Goal: Task Accomplishment & Management: Use online tool/utility

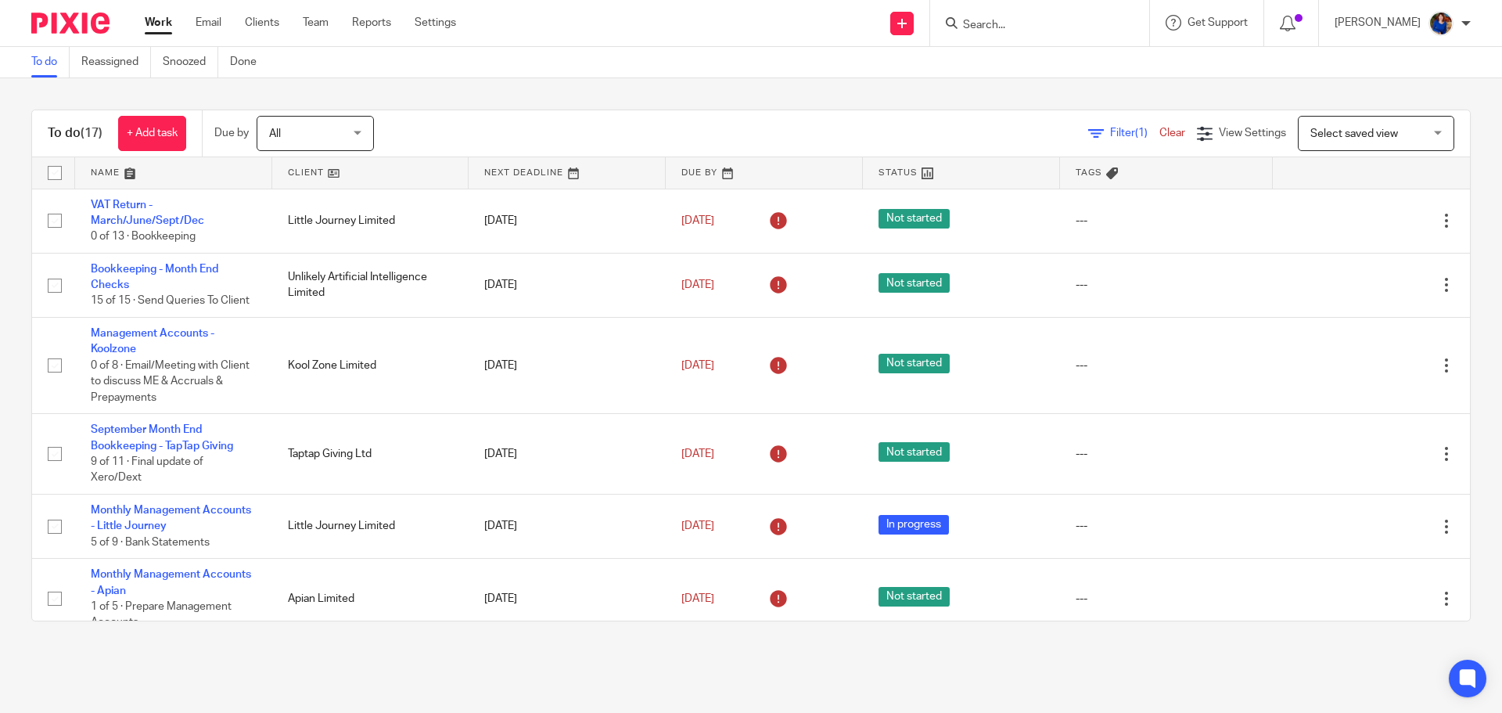
click at [979, 21] on input "Search" at bounding box center [1032, 26] width 141 height 14
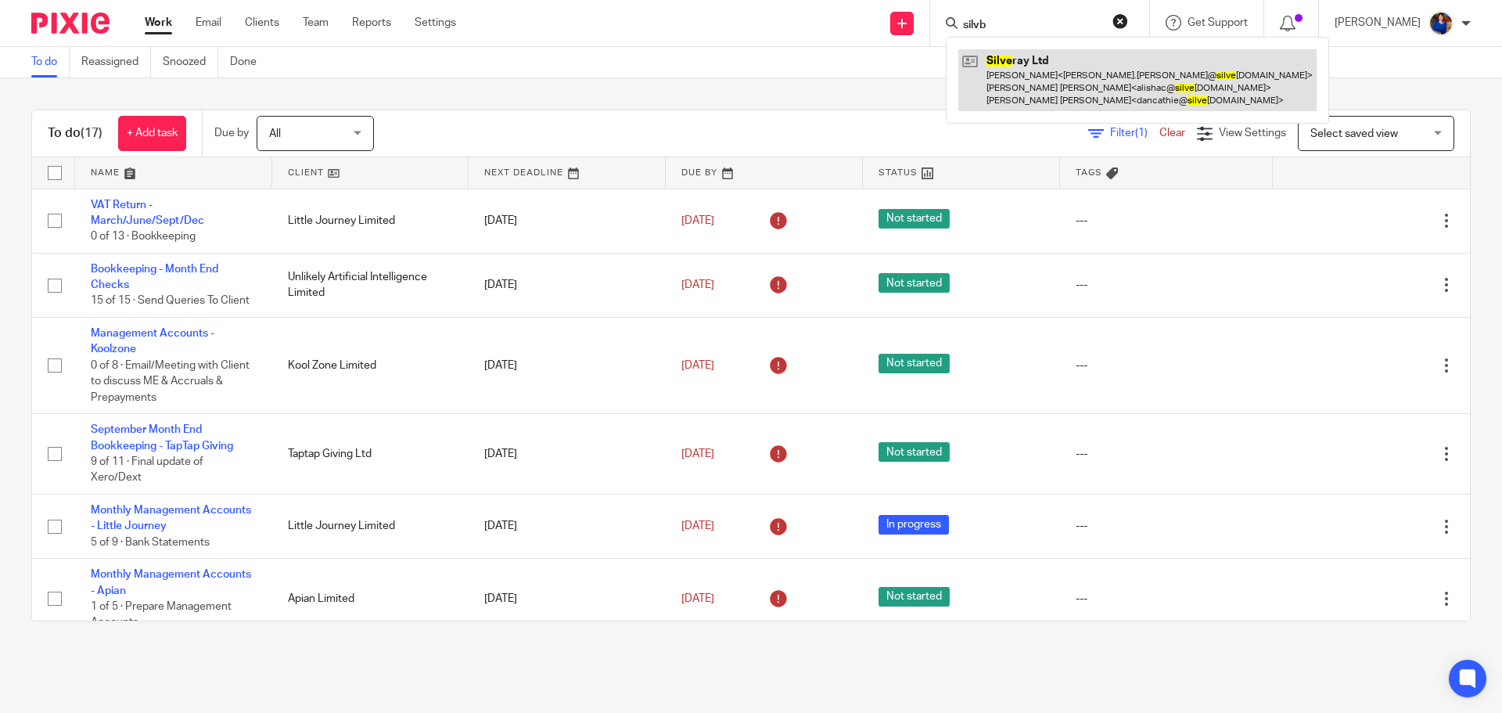
type input "silvb"
click at [1048, 85] on link at bounding box center [1138, 80] width 358 height 62
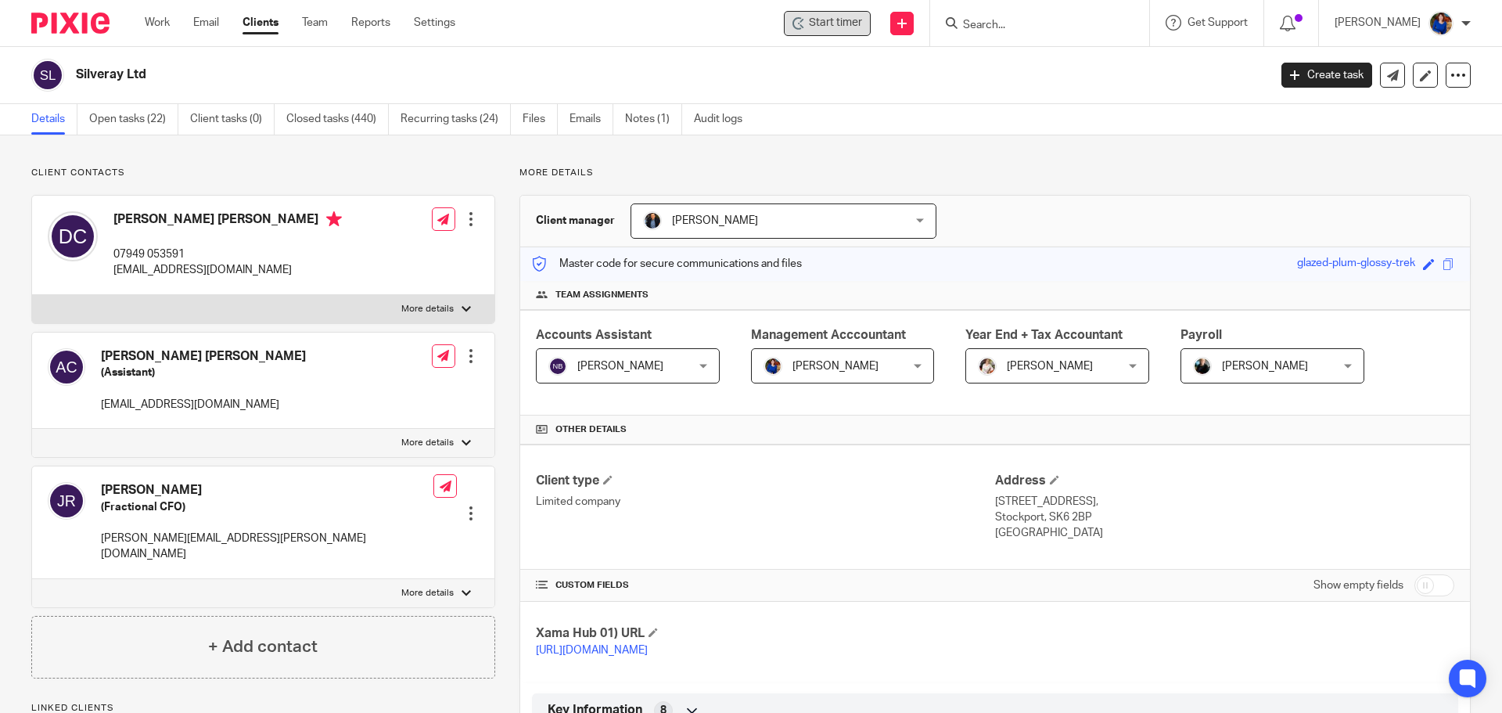
click at [844, 22] on span "Start timer" at bounding box center [835, 23] width 53 height 16
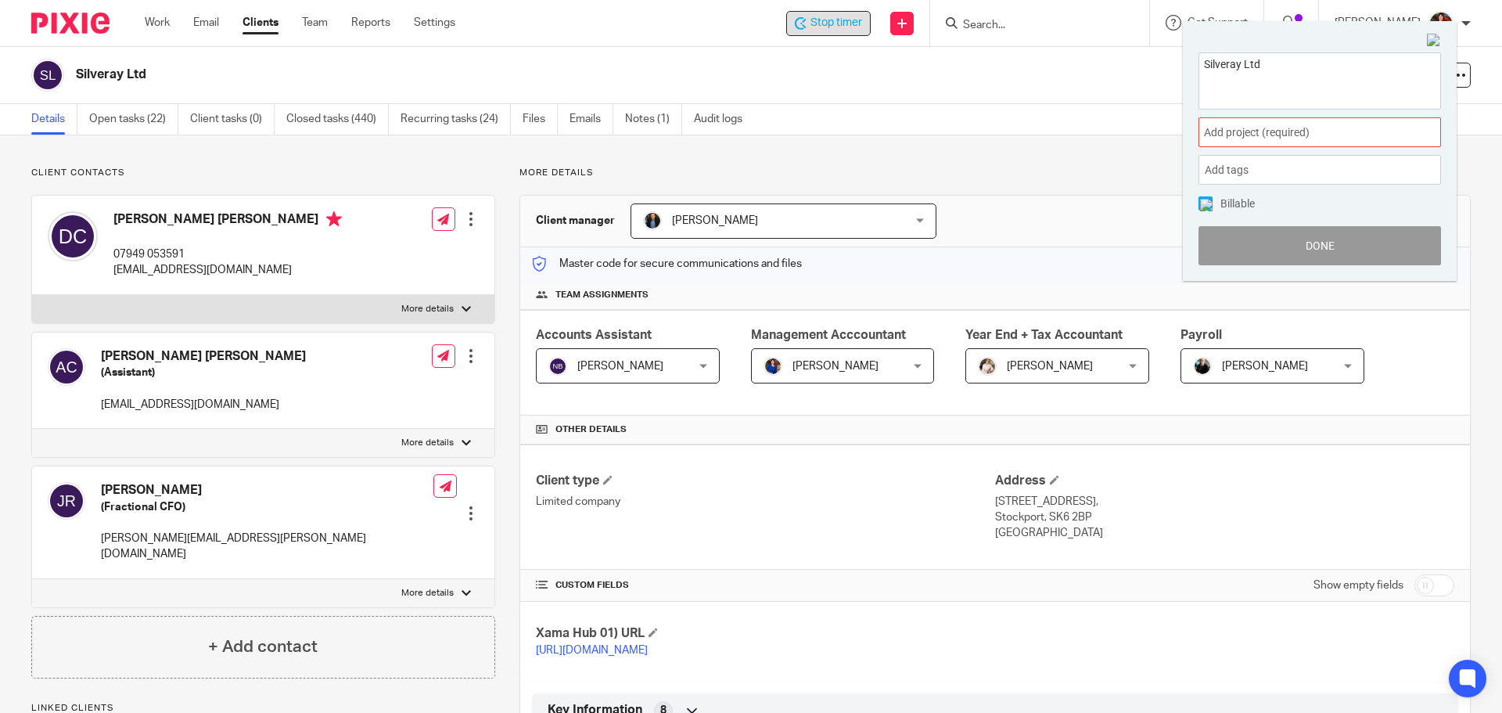
click at [1246, 141] on div "Add project (required) :" at bounding box center [1320, 132] width 243 height 30
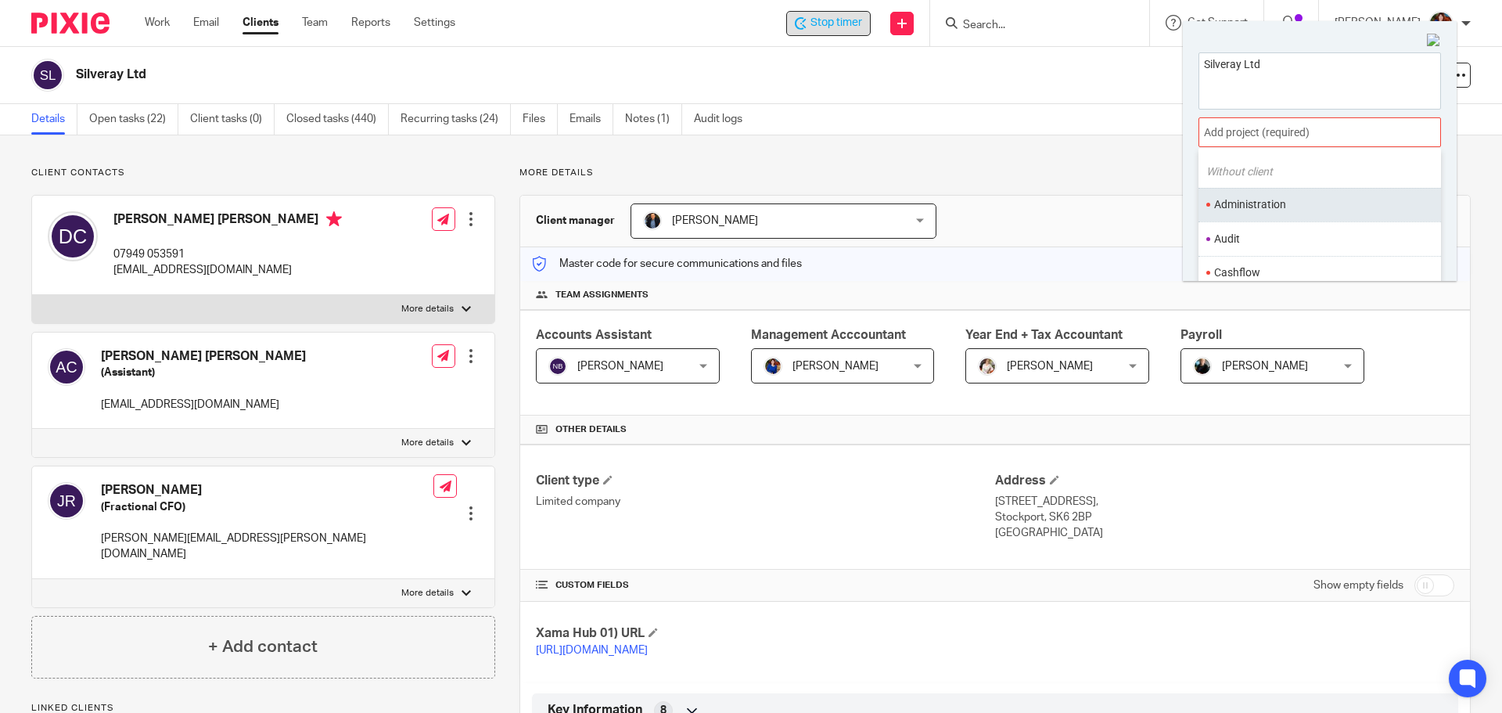
scroll to position [157, 0]
click at [1250, 186] on ul "Administration" at bounding box center [1320, 195] width 243 height 34
click at [1230, 195] on li "Administration" at bounding box center [1317, 194] width 204 height 16
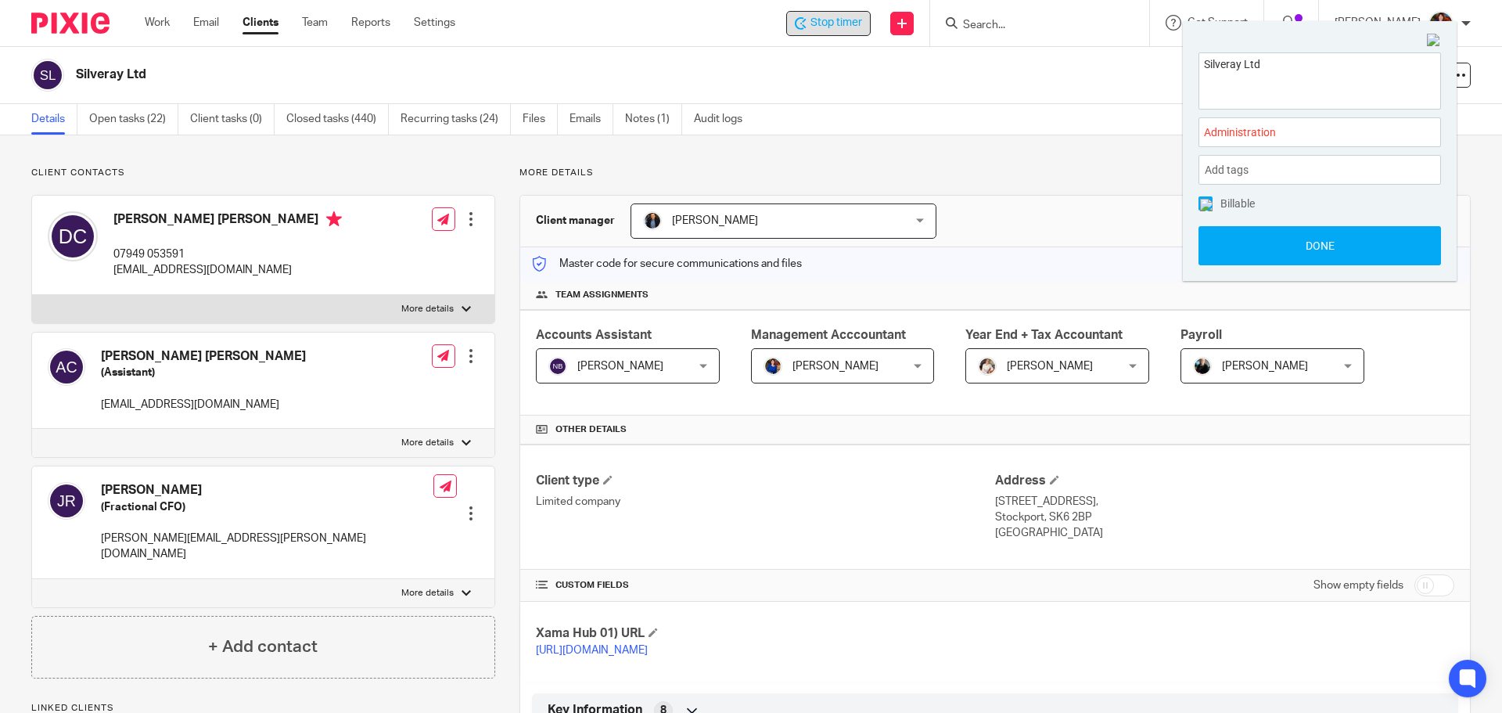
click at [1211, 204] on img at bounding box center [1206, 205] width 13 height 13
drag, startPoint x: 1212, startPoint y: 238, endPoint x: 910, endPoint y: 106, distance: 329.7
click at [1212, 239] on button "Done" at bounding box center [1320, 245] width 243 height 39
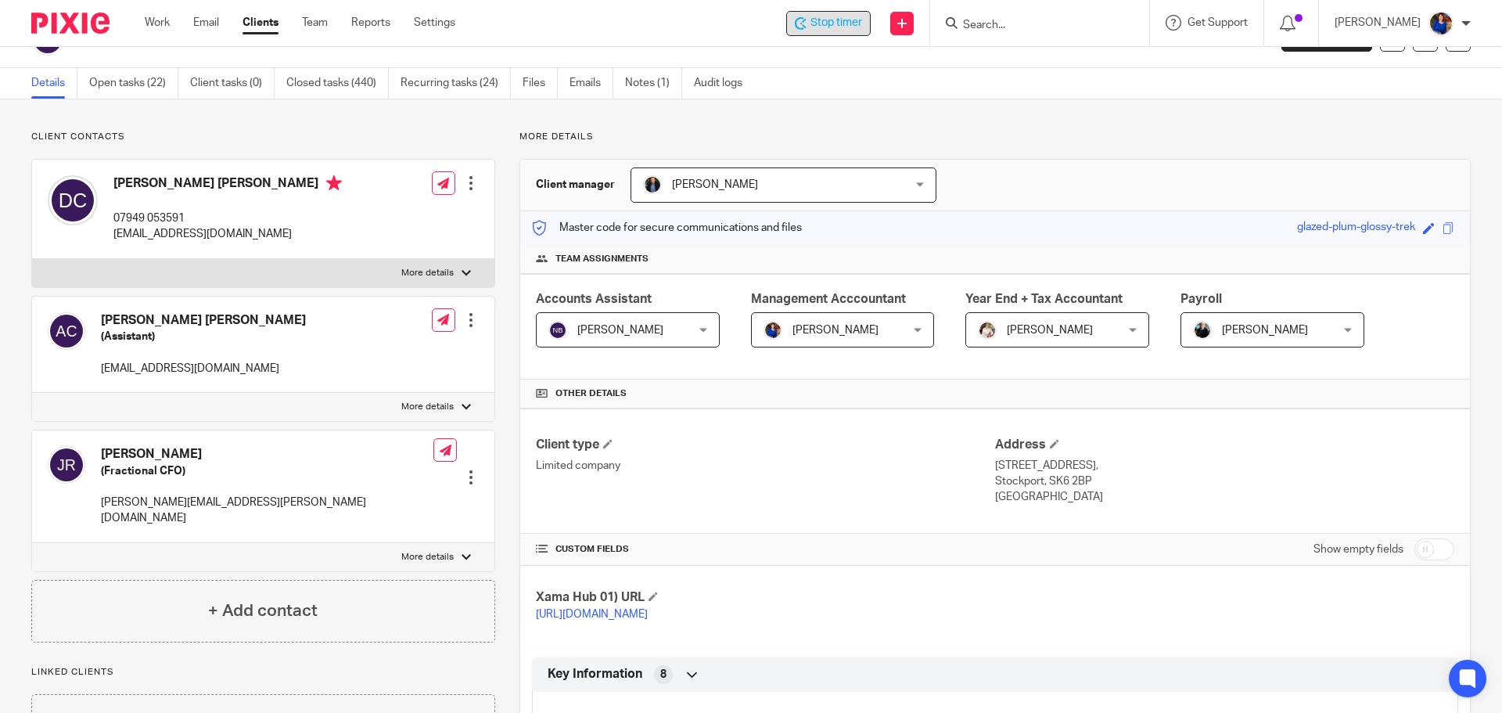
scroll to position [0, 0]
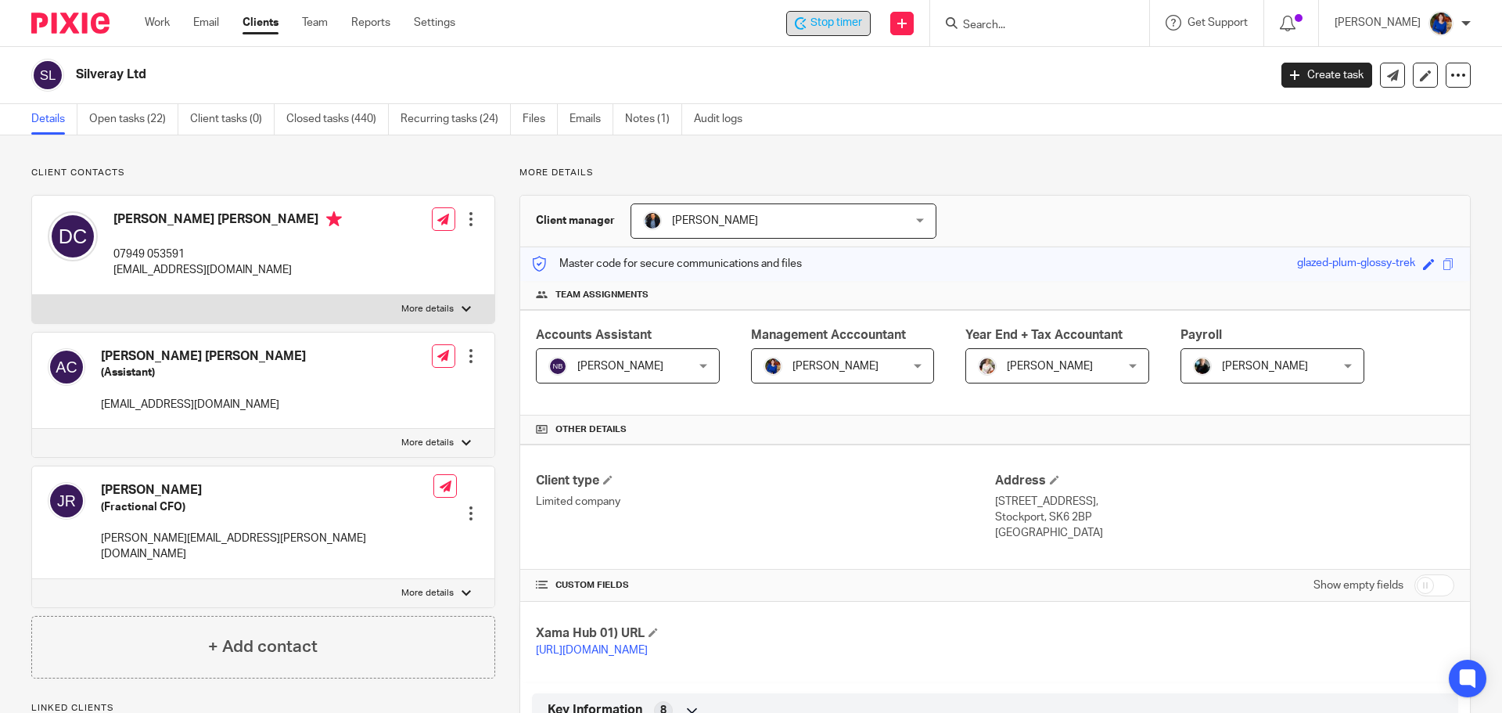
click at [848, 19] on span "Stop timer" at bounding box center [837, 23] width 52 height 16
click at [968, 24] on input "Search" at bounding box center [1032, 26] width 141 height 14
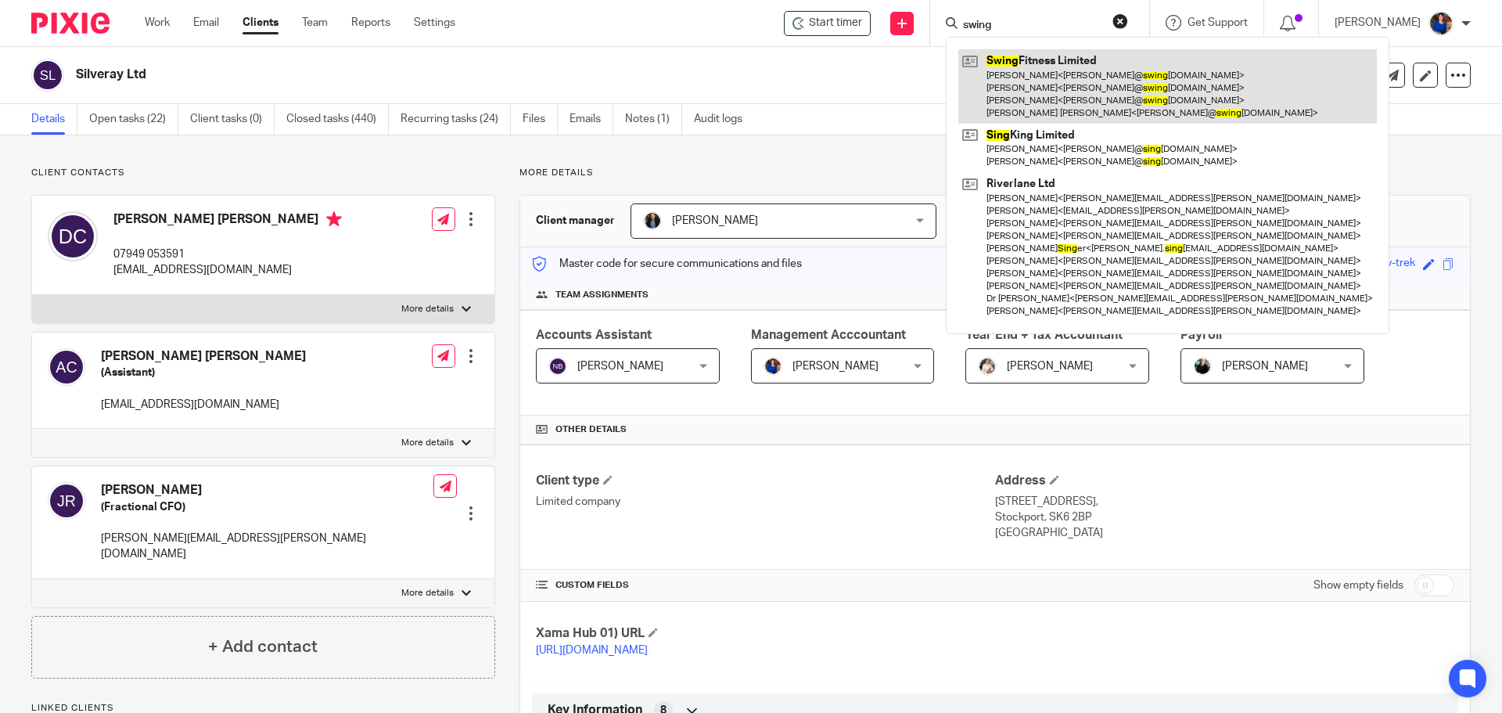
type input "swing"
click at [1024, 78] on link at bounding box center [1168, 86] width 419 height 74
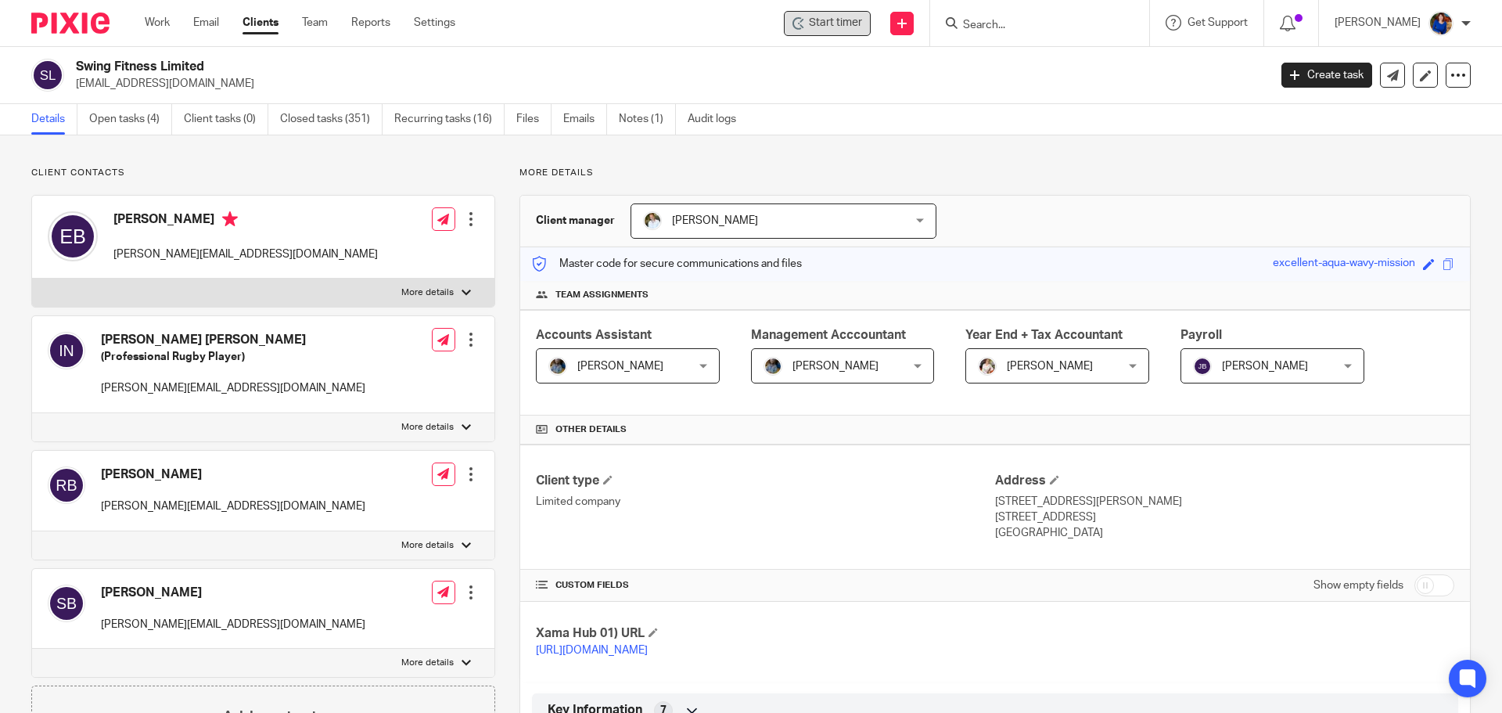
click at [814, 28] on span "Start timer" at bounding box center [835, 23] width 53 height 16
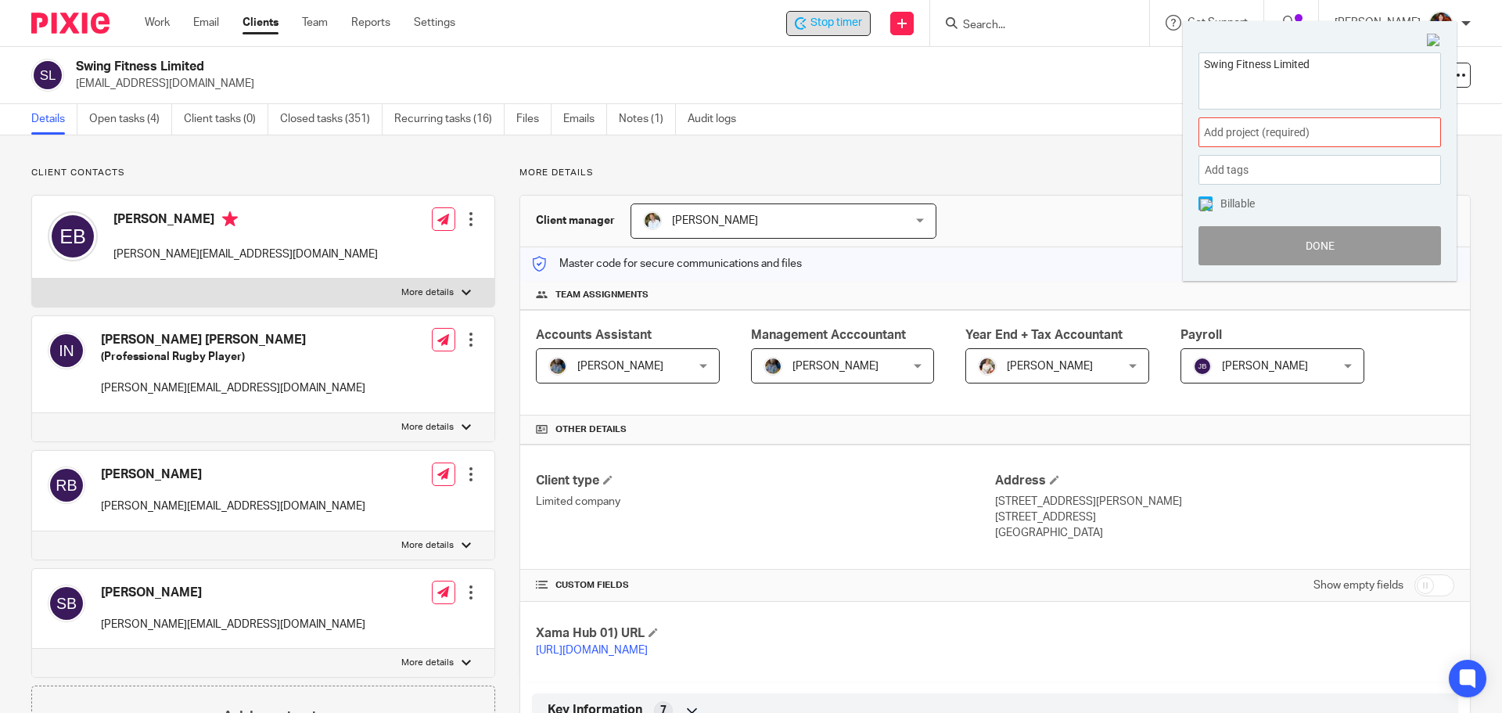
click at [1263, 133] on span "Add project (required) :" at bounding box center [1302, 132] width 197 height 16
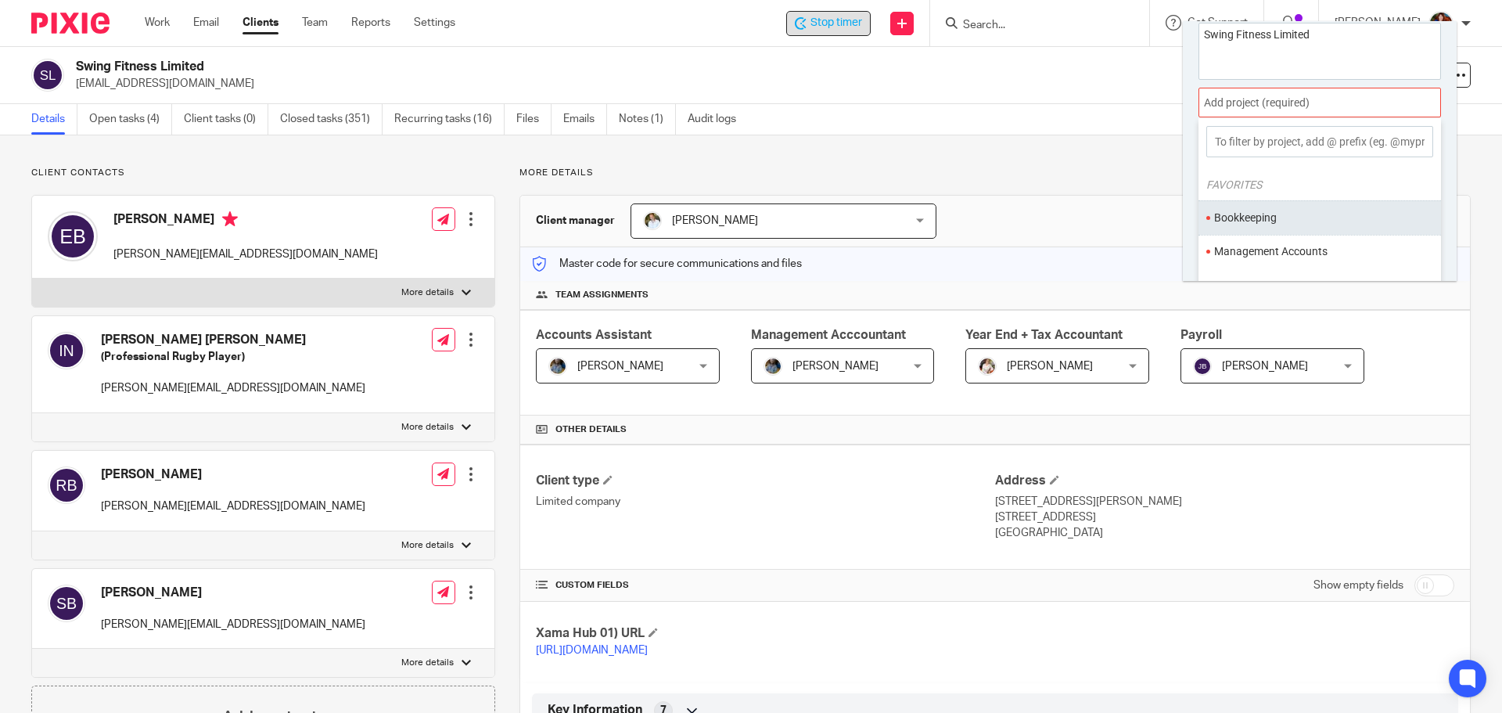
scroll to position [77, 0]
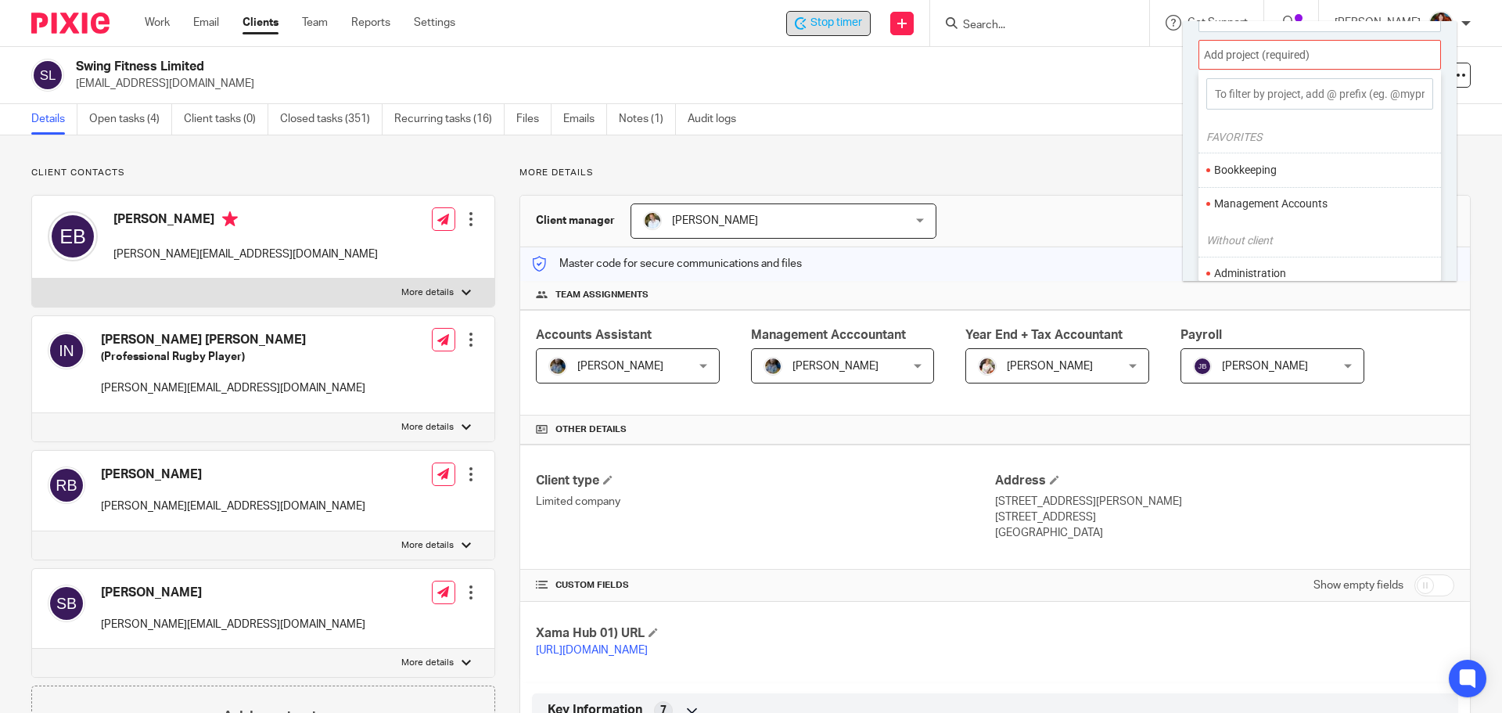
drag, startPoint x: 1261, startPoint y: 201, endPoint x: 1242, endPoint y: 203, distance: 19.6
click at [1261, 202] on li "Management Accounts" at bounding box center [1317, 204] width 204 height 16
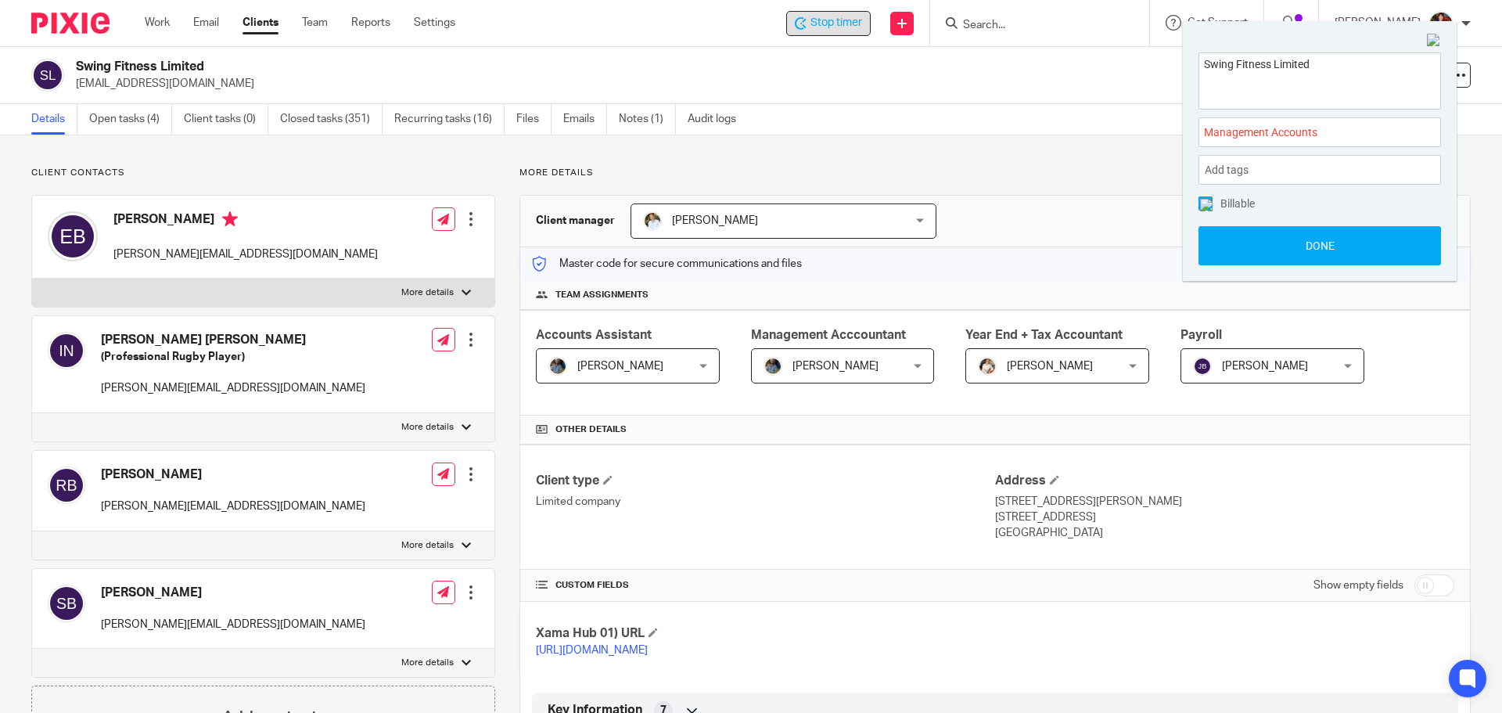
click at [1212, 203] on div "Billable" at bounding box center [1320, 203] width 243 height 14
drag, startPoint x: 1204, startPoint y: 203, endPoint x: 1215, endPoint y: 233, distance: 31.4
click at [1204, 205] on img at bounding box center [1206, 205] width 13 height 13
drag, startPoint x: 1215, startPoint y: 241, endPoint x: 1226, endPoint y: 196, distance: 46.9
click at [1215, 242] on button "Done" at bounding box center [1320, 245] width 243 height 39
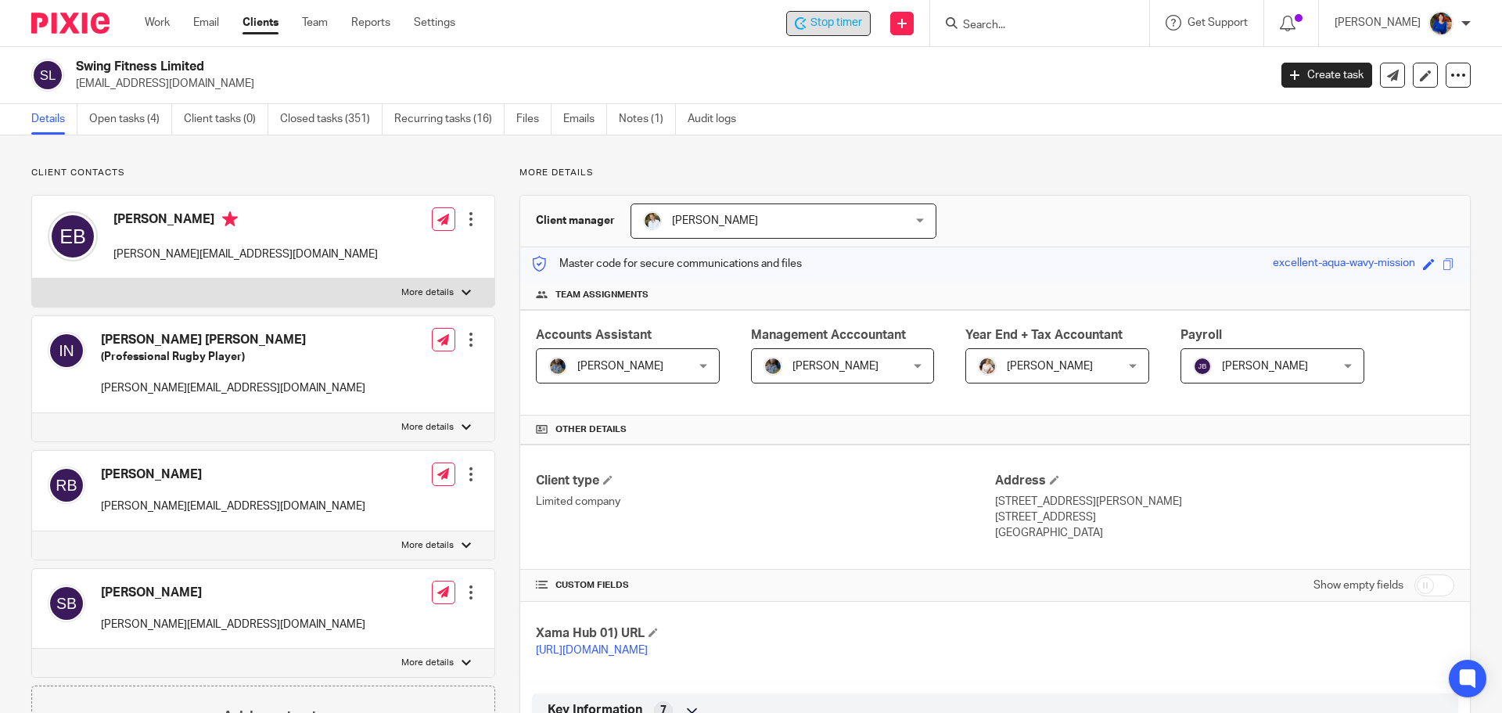
click at [842, 22] on span "Stop timer" at bounding box center [837, 23] width 52 height 16
click at [156, 24] on link "Work" at bounding box center [157, 23] width 25 height 16
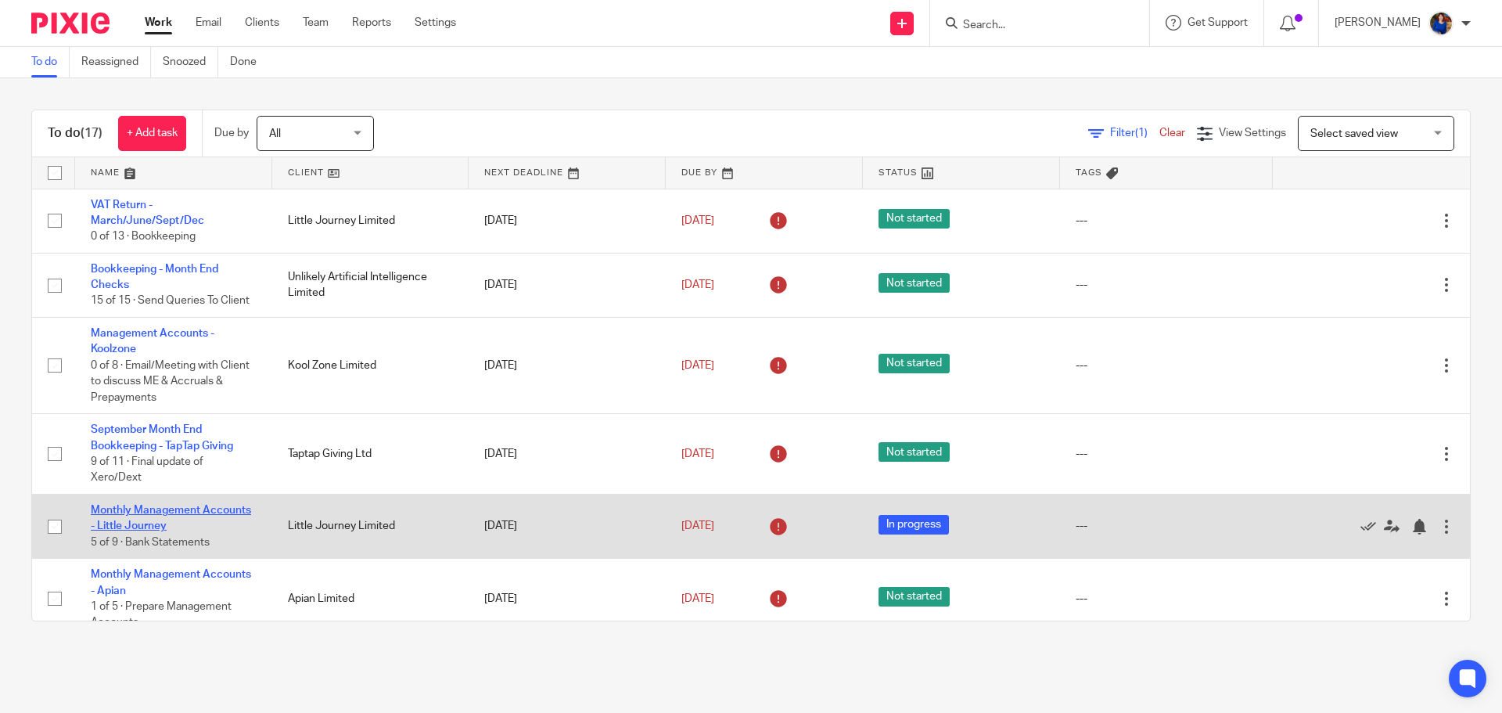
click at [137, 513] on link "Monthly Management Accounts - Little Journey" at bounding box center [171, 518] width 160 height 27
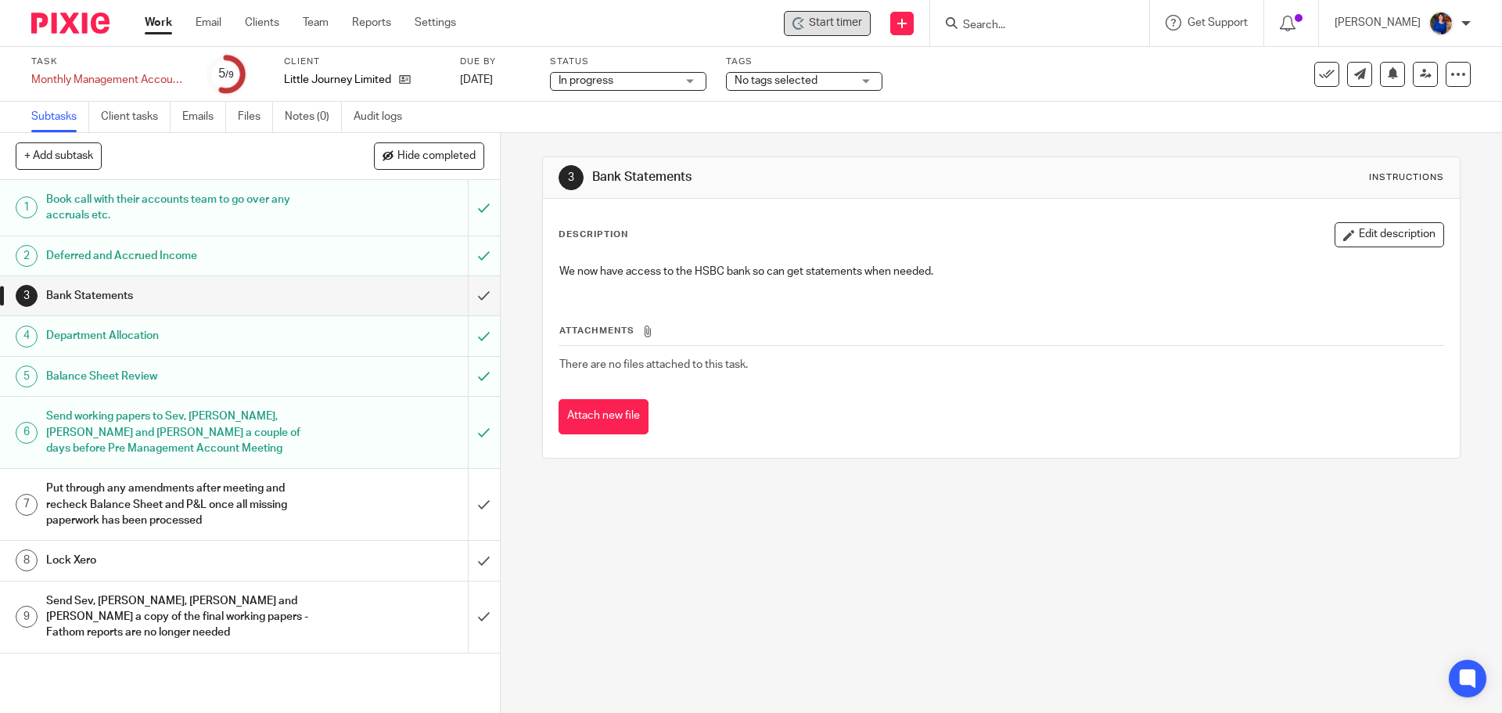
click at [808, 12] on div "Start timer" at bounding box center [827, 23] width 87 height 25
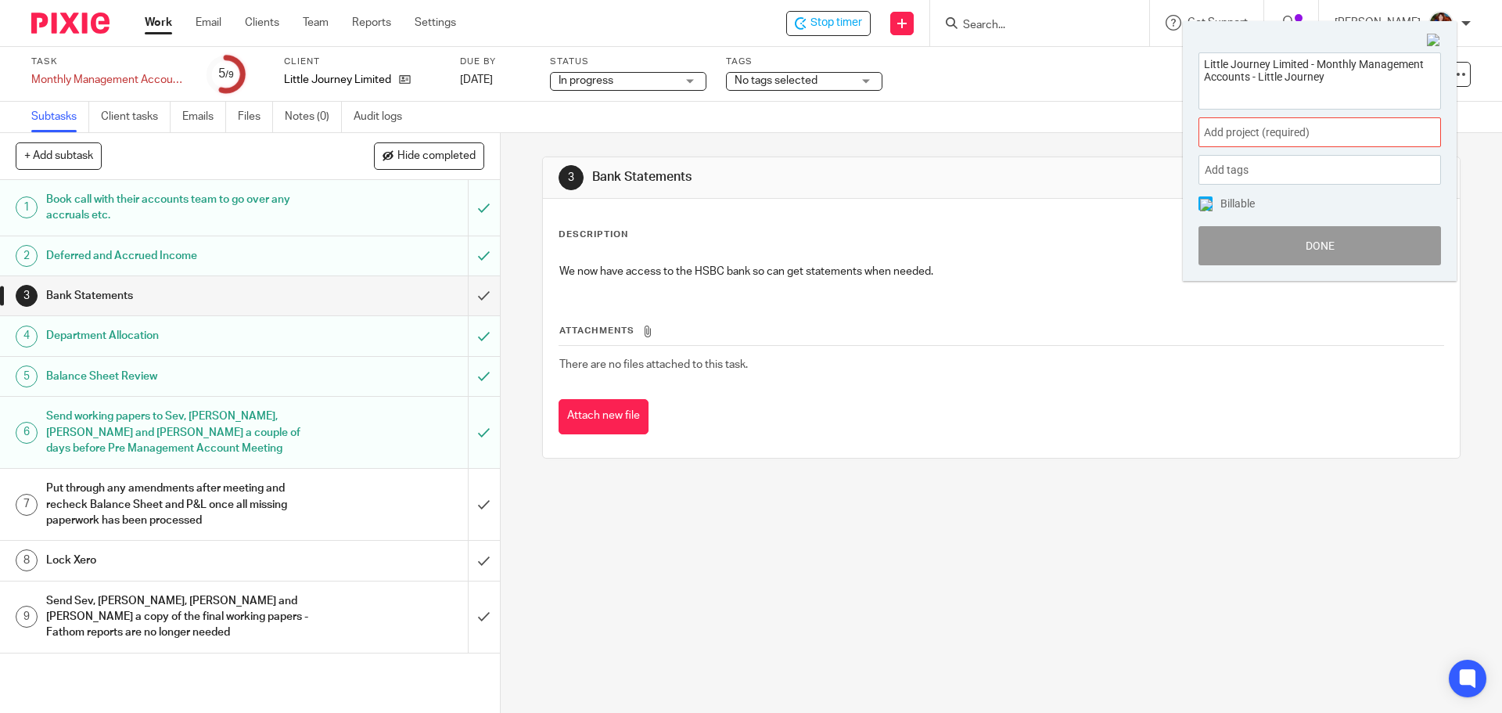
click at [1247, 140] on span "Add project (required) :" at bounding box center [1302, 132] width 197 height 16
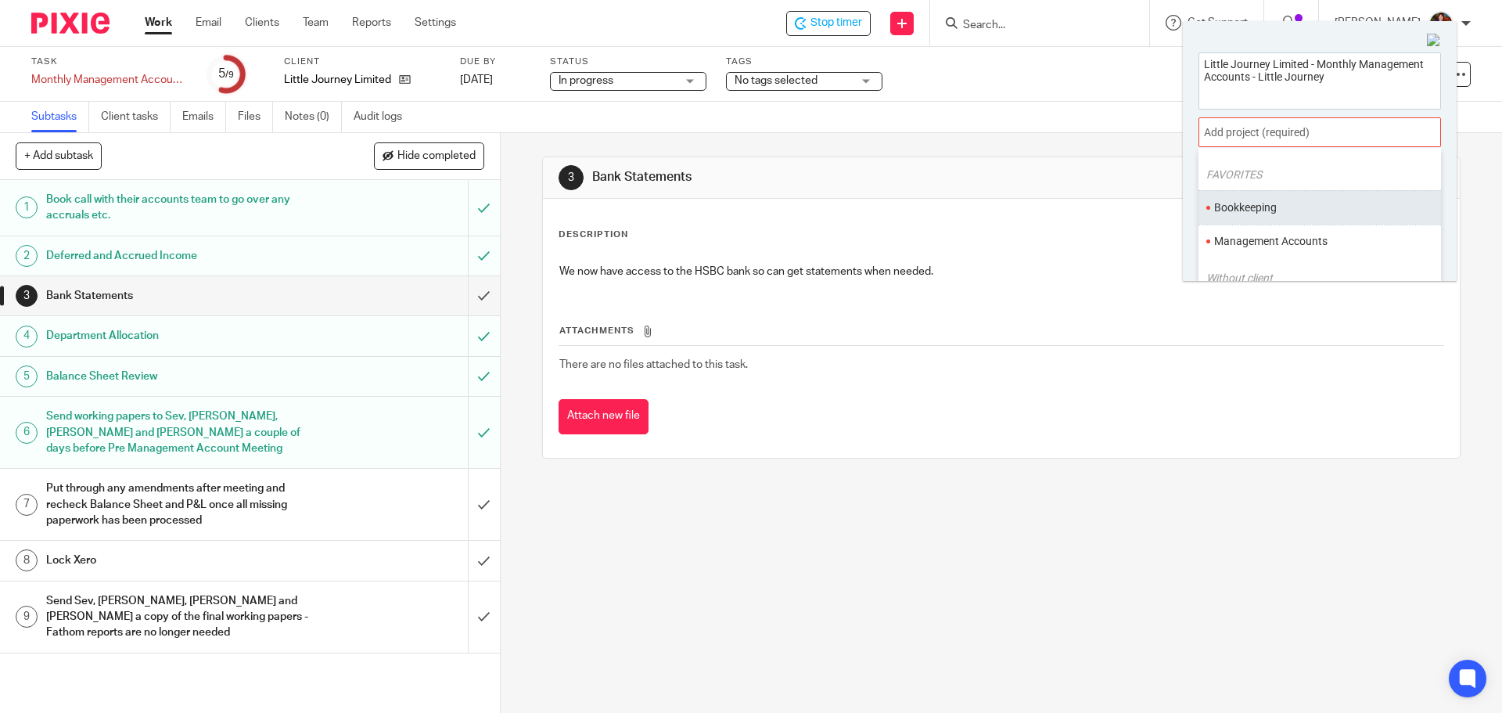
scroll to position [78, 0]
click at [1254, 198] on li "Management Accounts" at bounding box center [1317, 203] width 204 height 16
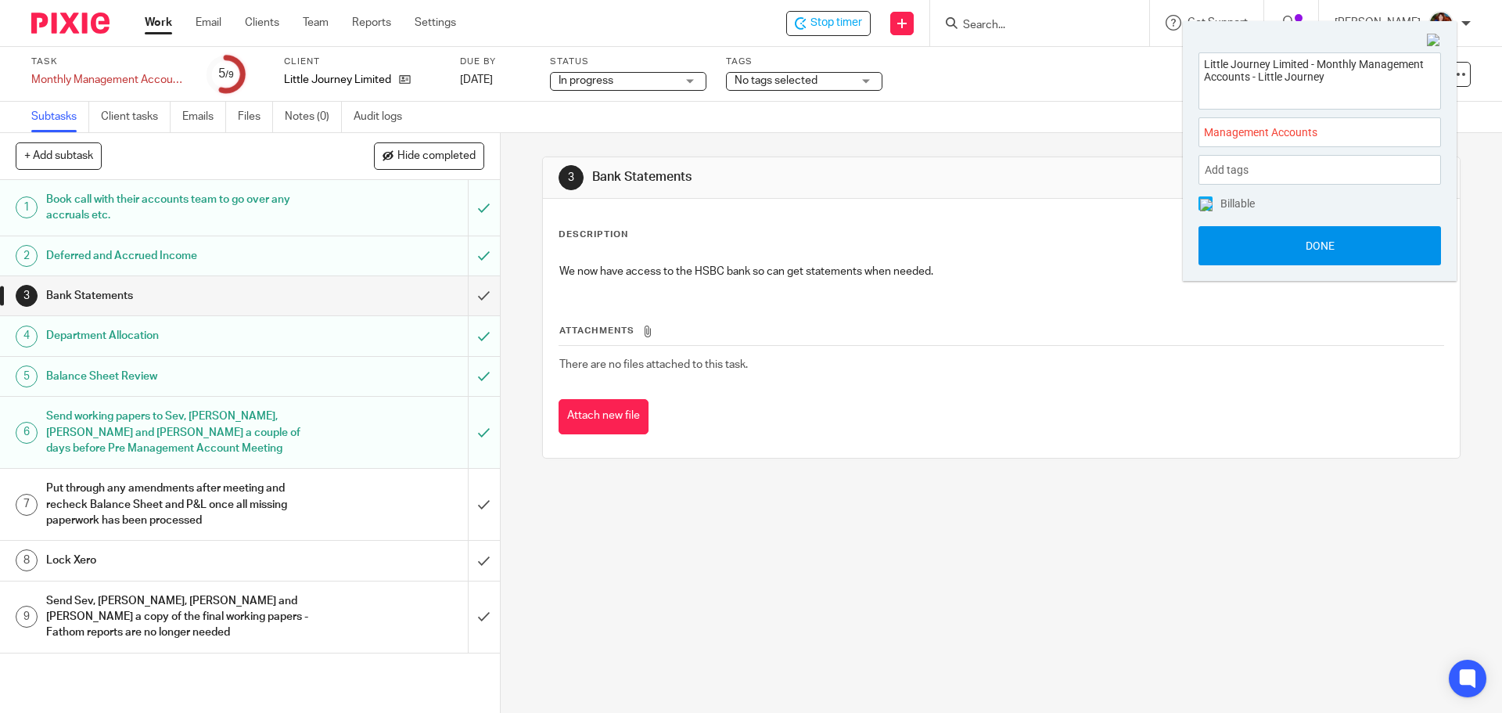
drag, startPoint x: 1204, startPoint y: 200, endPoint x: 1223, endPoint y: 229, distance: 34.3
click at [1204, 203] on img at bounding box center [1206, 205] width 13 height 13
click at [1228, 245] on button "Done" at bounding box center [1320, 245] width 243 height 39
